Goal: Check status: Check status

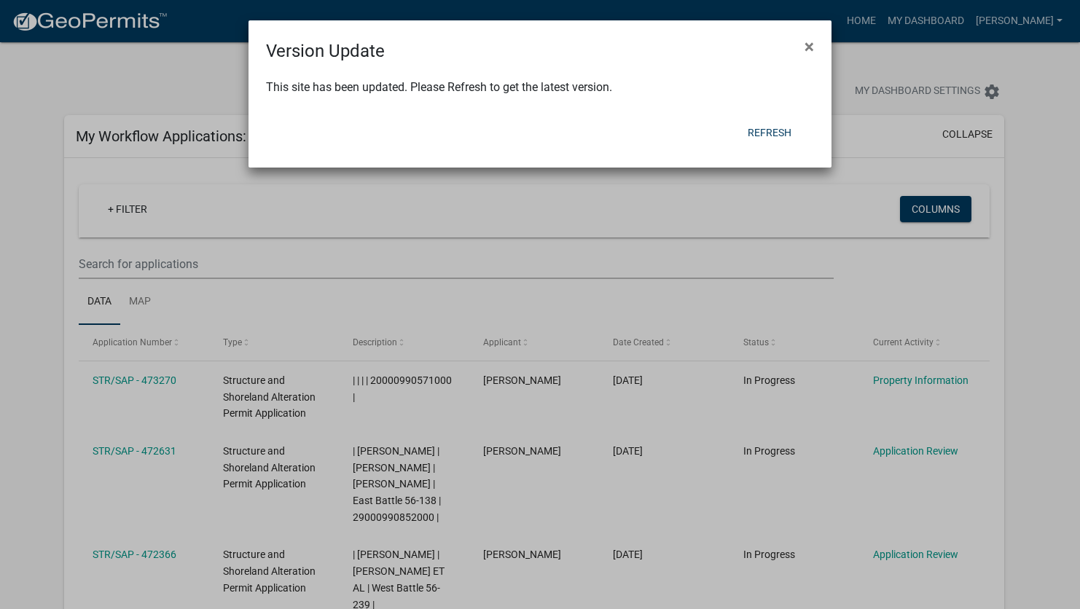
scroll to position [558, 0]
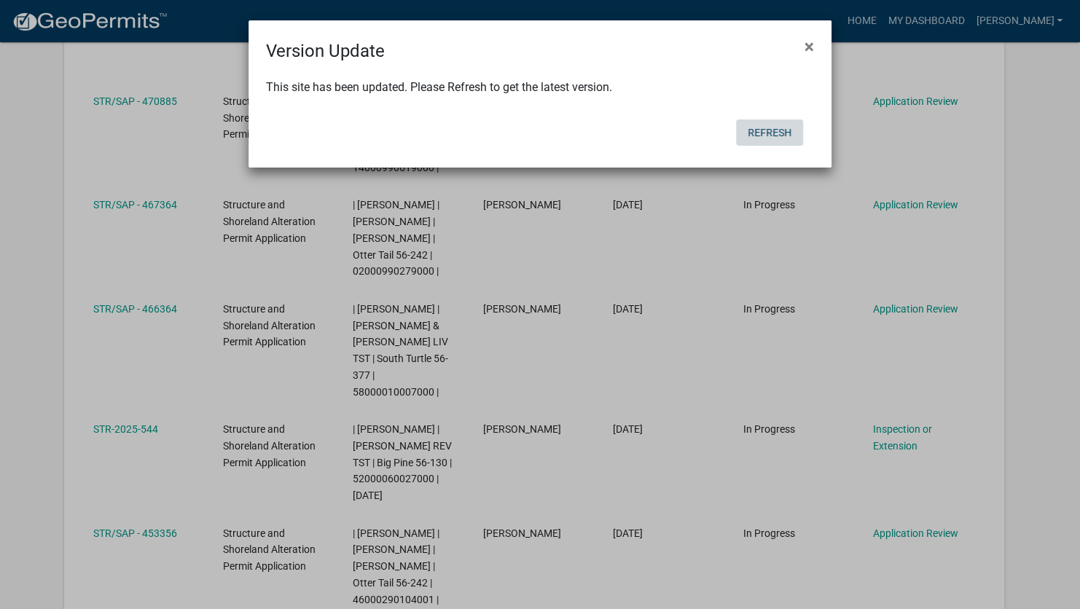
click at [771, 137] on button "Refresh" at bounding box center [769, 133] width 67 height 26
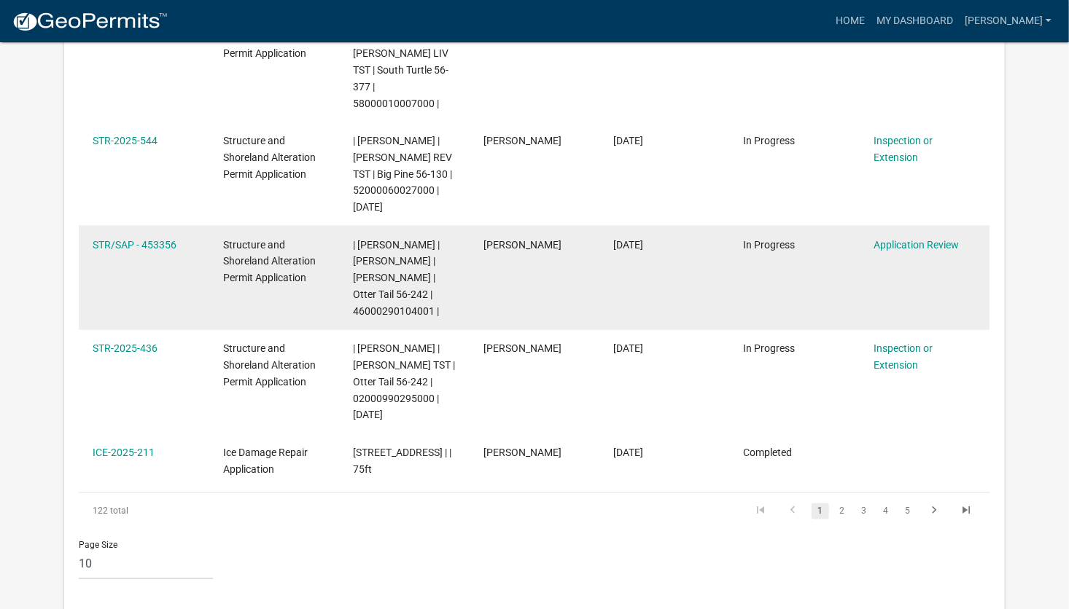
scroll to position [948, 0]
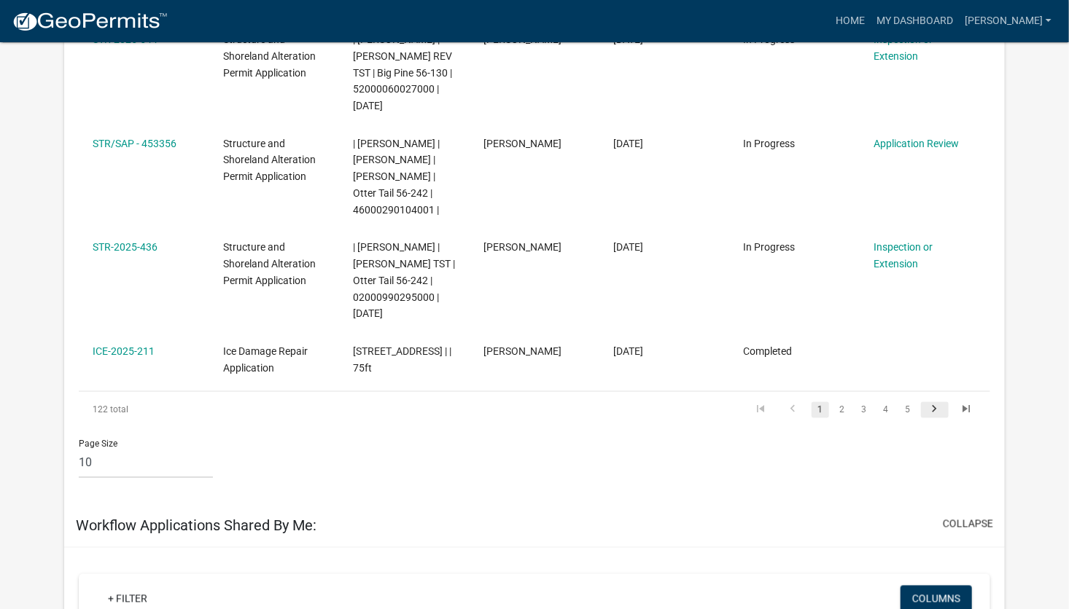
click at [935, 411] on icon "go to next page" at bounding box center [934, 411] width 19 height 17
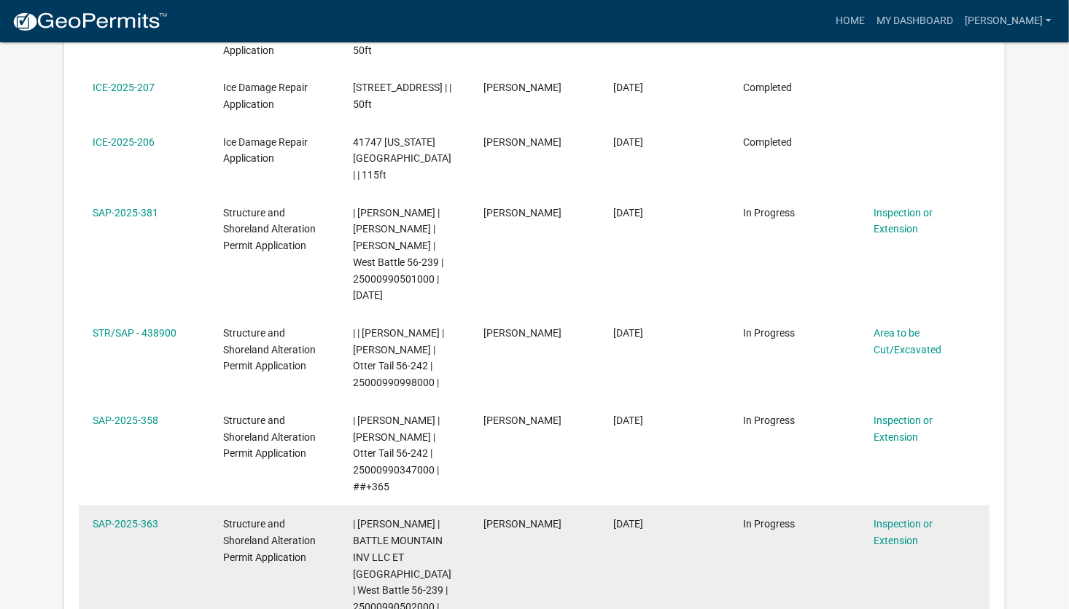
scroll to position [583, 0]
